Goal: Task Accomplishment & Management: Use online tool/utility

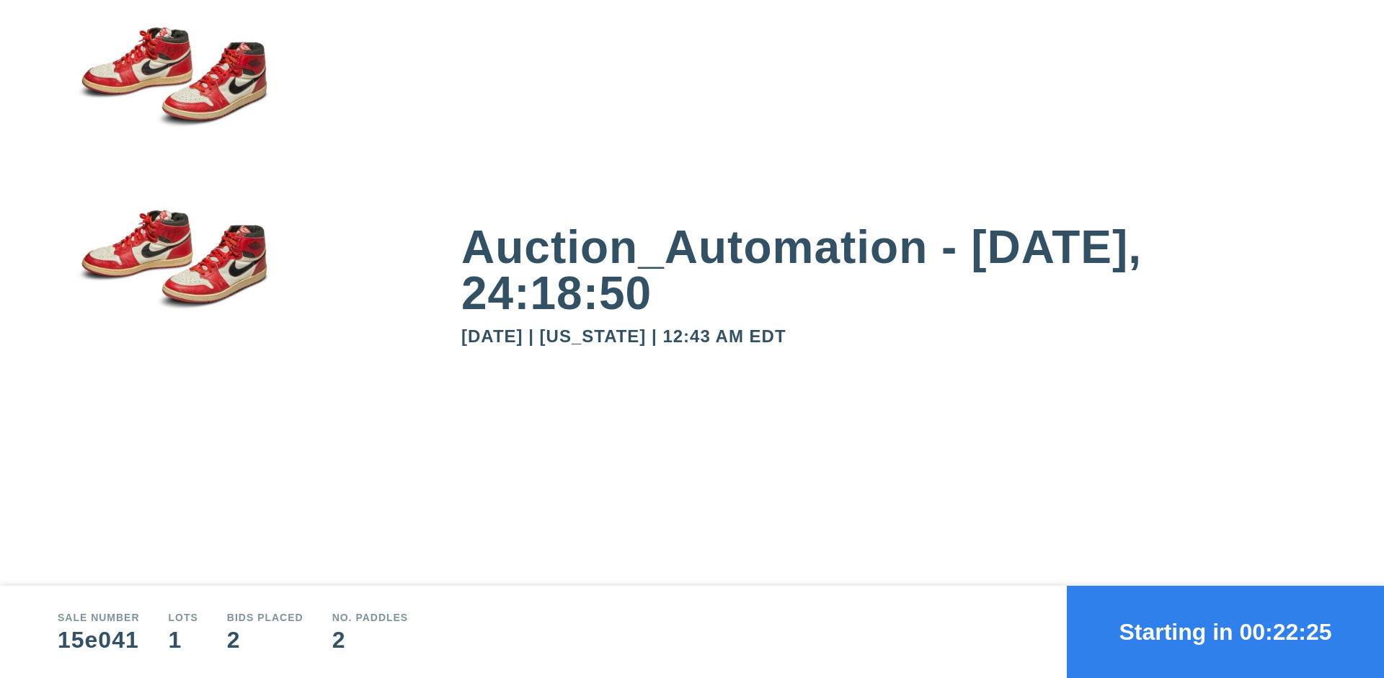
click at [1225, 632] on button "Starting in 00:22:25" at bounding box center [1224, 632] width 317 height 92
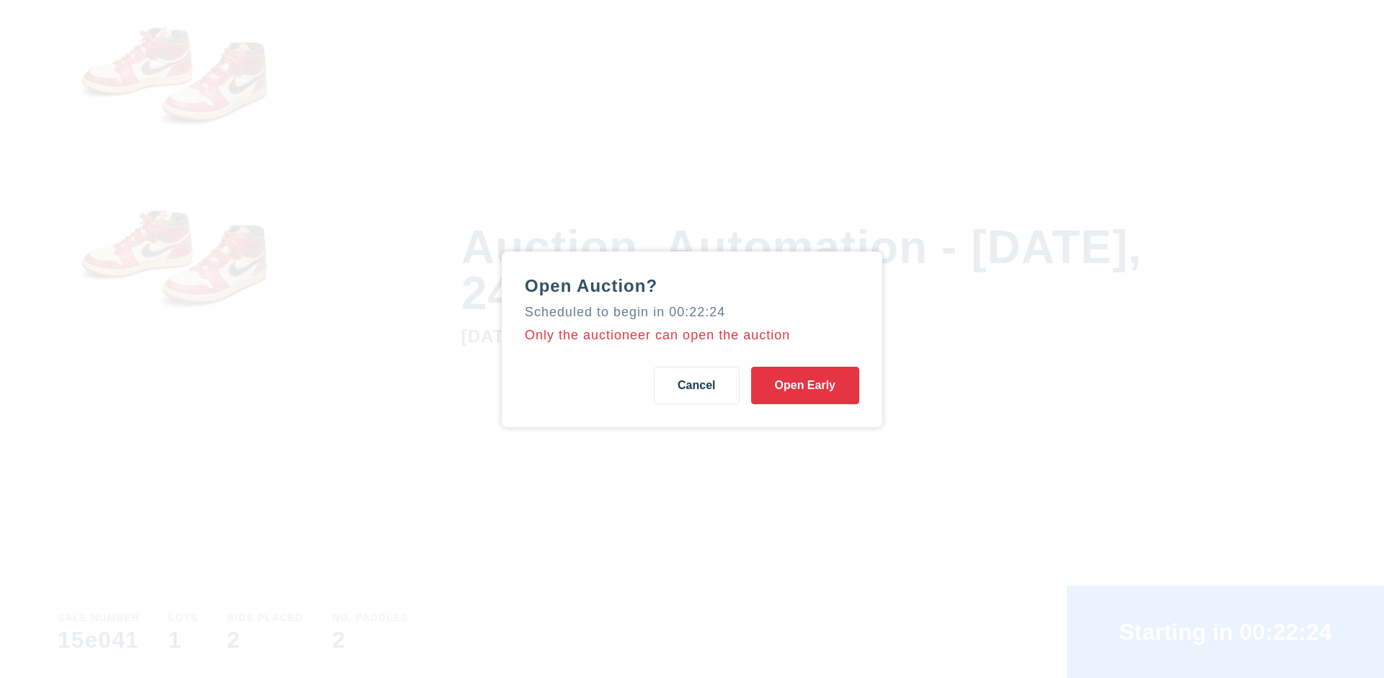
click at [805, 385] on button "Open Early" at bounding box center [805, 385] width 108 height 37
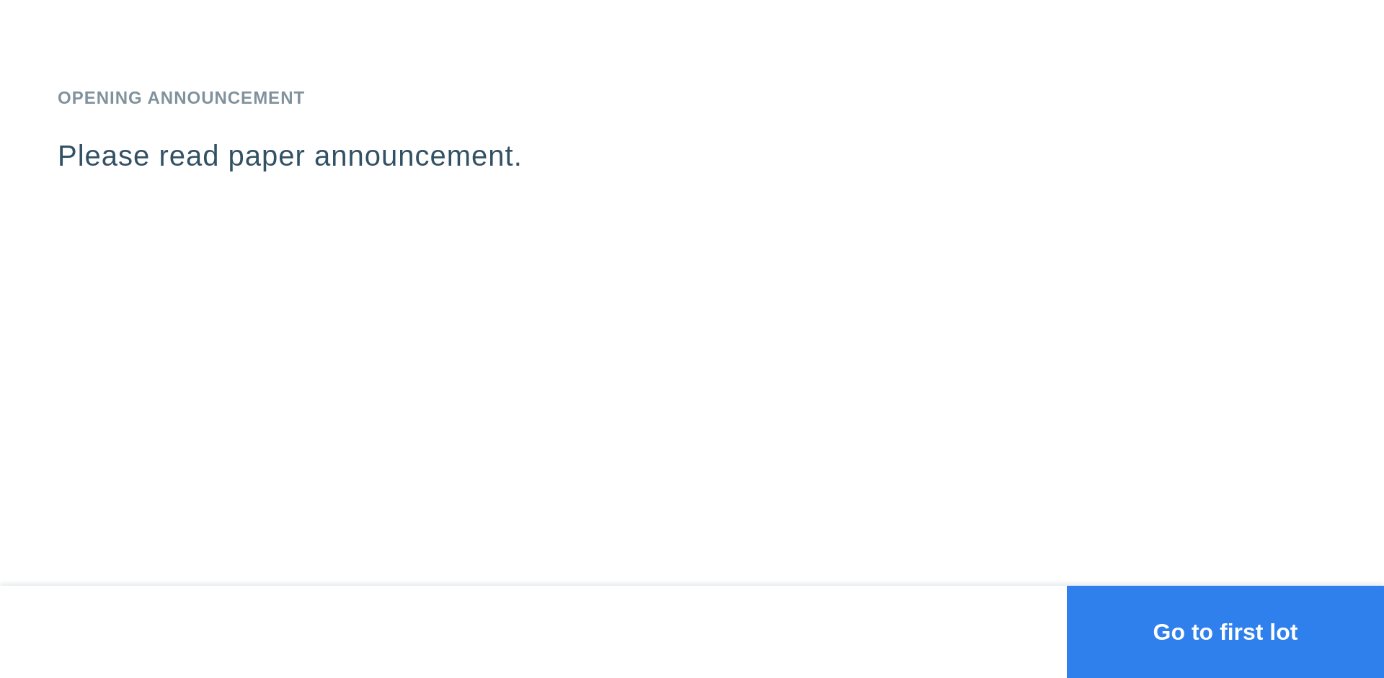
click at [1225, 632] on button "Go to first lot" at bounding box center [1224, 632] width 317 height 92
